Goal: Transaction & Acquisition: Purchase product/service

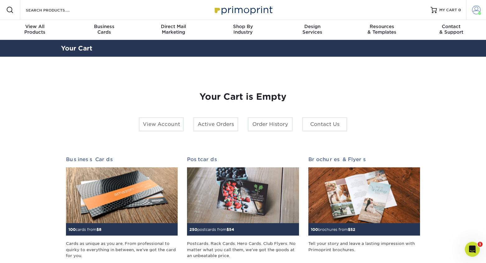
click at [475, 10] on span at bounding box center [476, 10] width 9 height 9
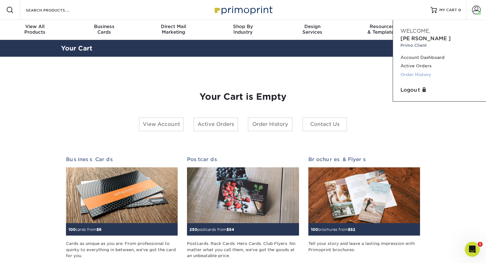
click at [411, 70] on link "Order History" at bounding box center [440, 74] width 78 height 8
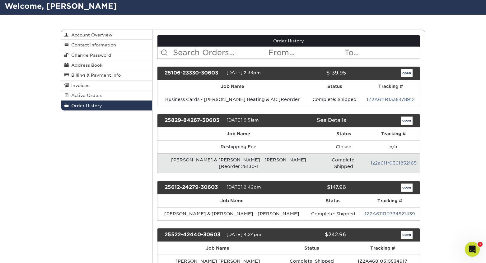
scroll to position [47, 0]
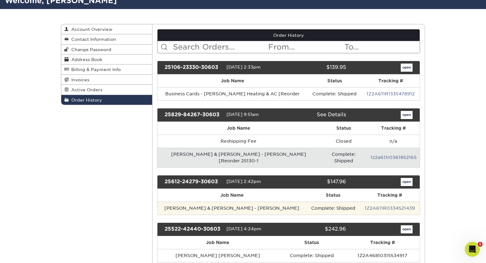
click at [225, 201] on td "Averill & Reaney - A. Averill" at bounding box center [232, 207] width 149 height 13
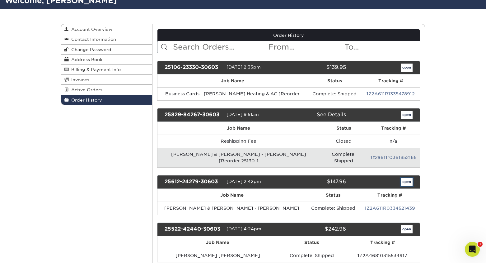
click at [408, 178] on link "open" at bounding box center [407, 182] width 12 height 8
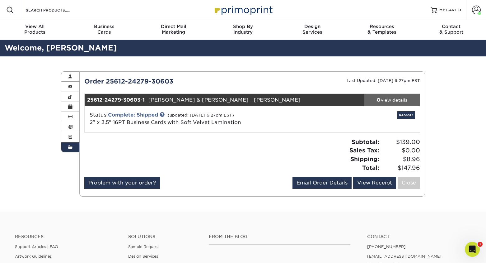
click at [397, 101] on div "view details" at bounding box center [392, 100] width 56 height 6
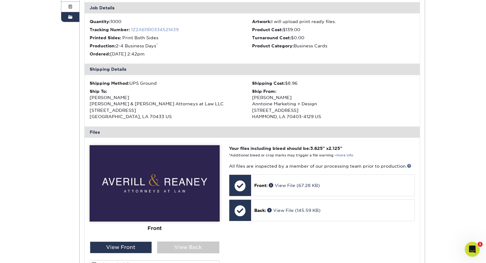
scroll to position [133, 0]
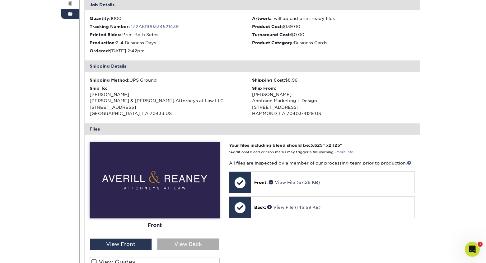
click at [188, 245] on div "View Back" at bounding box center [188, 244] width 62 height 12
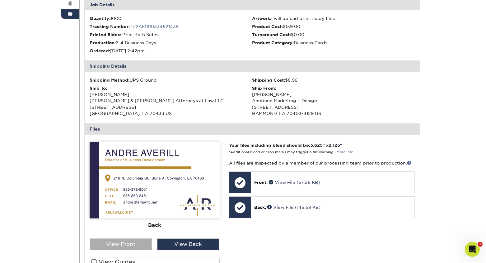
click at [133, 243] on div "View Front" at bounding box center [121, 244] width 62 height 12
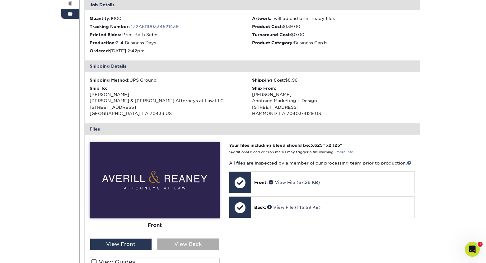
click at [173, 243] on div "View Back" at bounding box center [188, 244] width 62 height 12
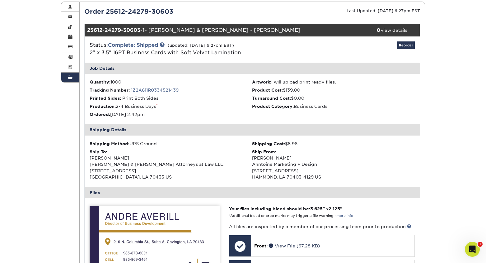
scroll to position [48, 0]
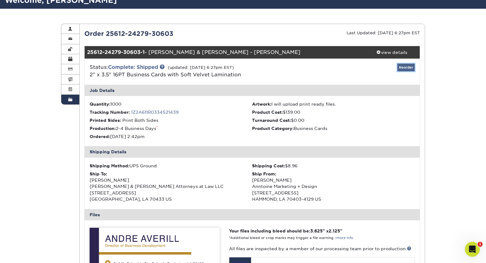
click at [406, 66] on link "Reorder" at bounding box center [406, 68] width 17 height 8
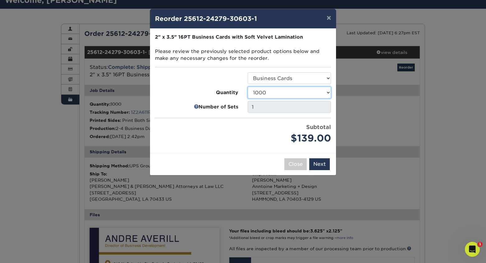
click at [305, 91] on select "100 250 500 1000 2500 5000 10000" at bounding box center [289, 93] width 83 height 12
select select "f593fda3-2d5c-4b9e-9c2c-6197b899ae74"
click at [248, 87] on select "100 250 500 1000 2500 5000 10000" at bounding box center [289, 93] width 83 height 12
click at [319, 160] on button "Next" at bounding box center [319, 164] width 21 height 12
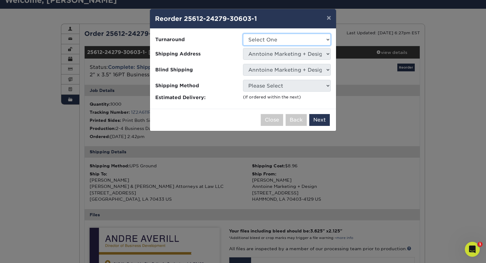
click at [297, 42] on select "Select One 2-4 Business Days 2 Day Next Business Day" at bounding box center [287, 40] width 88 height 12
select select "0269a54f-6afa-4918-998f-593919161a79"
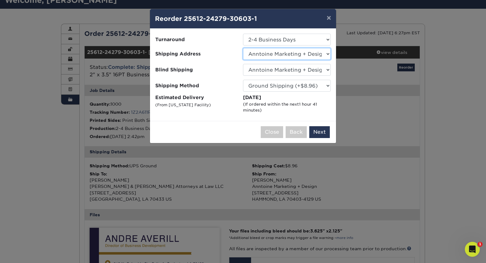
click at [296, 54] on select "Select One 365 Connect Anntoine Anntoine 2021 Anntoine Marketing + Design Annto…" at bounding box center [287, 54] width 88 height 12
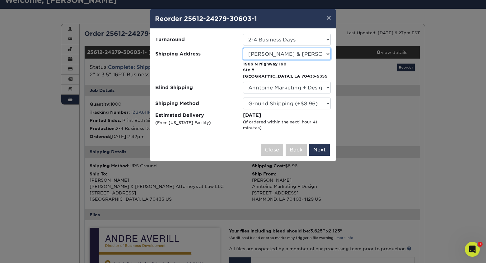
click at [304, 55] on select "Select One 365 Connect Anntoine Anntoine 2021 Anntoine Marketing + Design Annto…" at bounding box center [287, 54] width 88 height 12
select select "281303"
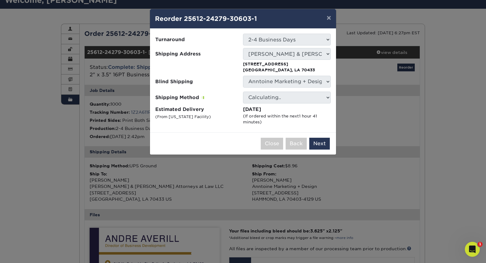
click at [300, 82] on select "No Blind Shipping 365 Connect Anntoine Anntoine 2021 Anntoine Marketing + Desig…" at bounding box center [287, 82] width 88 height 12
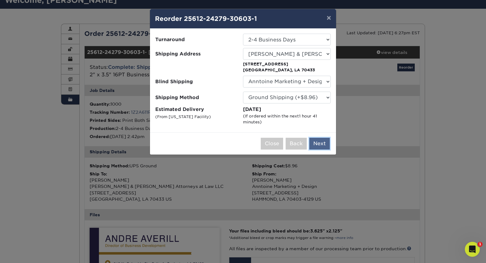
click at [325, 145] on button "Next" at bounding box center [319, 144] width 21 height 12
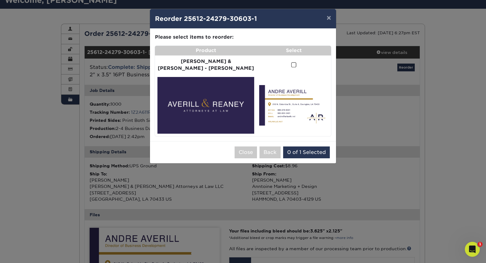
click at [291, 62] on span at bounding box center [293, 65] width 5 height 6
click at [0, 0] on input "checkbox" at bounding box center [0, 0] width 0 height 0
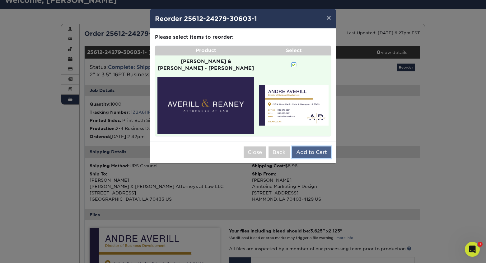
click at [314, 146] on button "Add to Cart" at bounding box center [311, 152] width 39 height 12
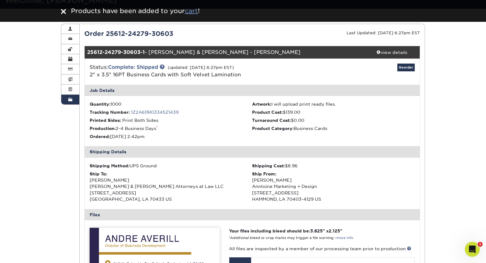
click at [191, 8] on u "cart" at bounding box center [191, 10] width 13 height 7
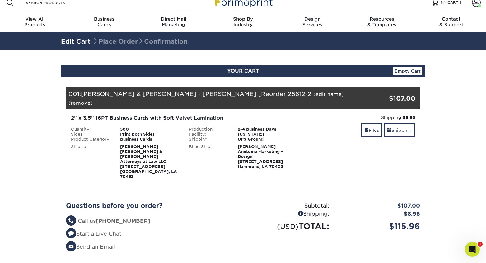
scroll to position [14, 0]
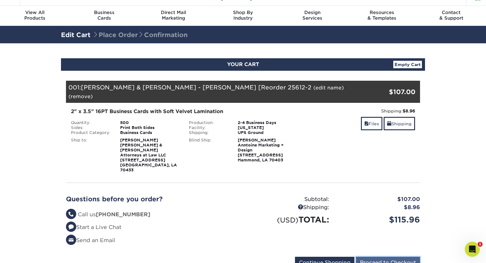
click at [391, 257] on input "Proceed to Checkout" at bounding box center [388, 263] width 64 height 12
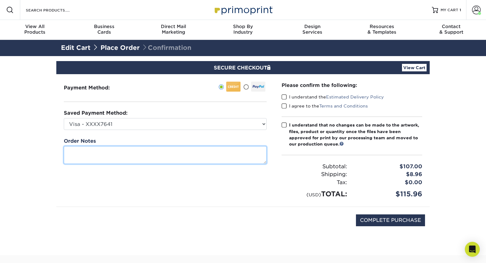
click at [197, 157] on textarea at bounding box center [165, 155] width 203 height 18
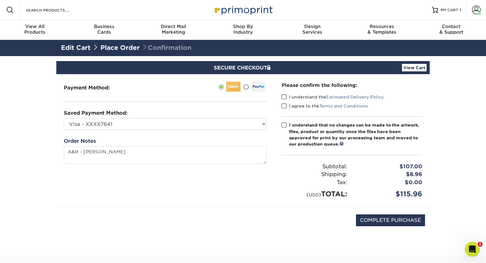
type textarea "AR Andre Averill"
click at [289, 123] on label "I understand that no changes can be made to the artwork, files, product or quan…" at bounding box center [352, 135] width 141 height 26
click at [0, 0] on input "I understand that no changes can be made to the artwork, files, product or quan…" at bounding box center [0, 0] width 0 height 0
click at [283, 103] on span at bounding box center [284, 106] width 5 height 6
click at [0, 0] on input "I agree to the Terms and Conditions" at bounding box center [0, 0] width 0 height 0
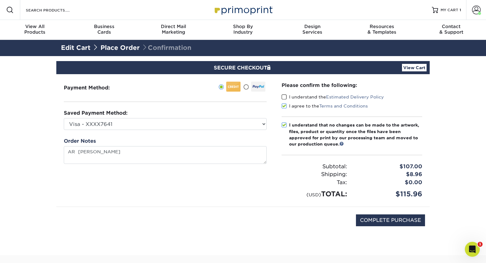
click at [285, 91] on div "Please confirm the following: I understand the Estimated Delivery Policy I agre…" at bounding box center [352, 140] width 141 height 117
click at [285, 94] on label "I understand the Estimated Delivery Policy" at bounding box center [333, 97] width 102 height 6
click at [0, 0] on input "I understand the Estimated Delivery Policy" at bounding box center [0, 0] width 0 height 0
click at [383, 219] on input "COMPLETE PURCHASE" at bounding box center [390, 220] width 69 height 12
type input "PROCESSING, PLEASE WAIT..."
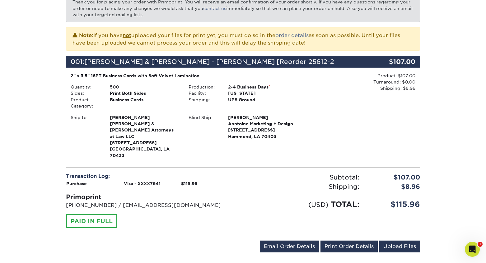
scroll to position [119, 0]
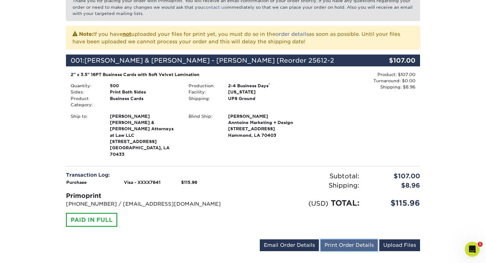
click at [344, 239] on link "Print Order Details" at bounding box center [349, 245] width 57 height 12
drag, startPoint x: 111, startPoint y: 134, endPoint x: 160, endPoint y: 142, distance: 49.8
click at [160, 142] on div "[PERSON_NAME] & [PERSON_NAME] Attorneys at Law LLC [STREET_ADDRESS][PERSON_NAME]" at bounding box center [144, 135] width 79 height 45
copy strong "[STREET_ADDRESS][PERSON_NAME]"
